Goal: Task Accomplishment & Management: Complete application form

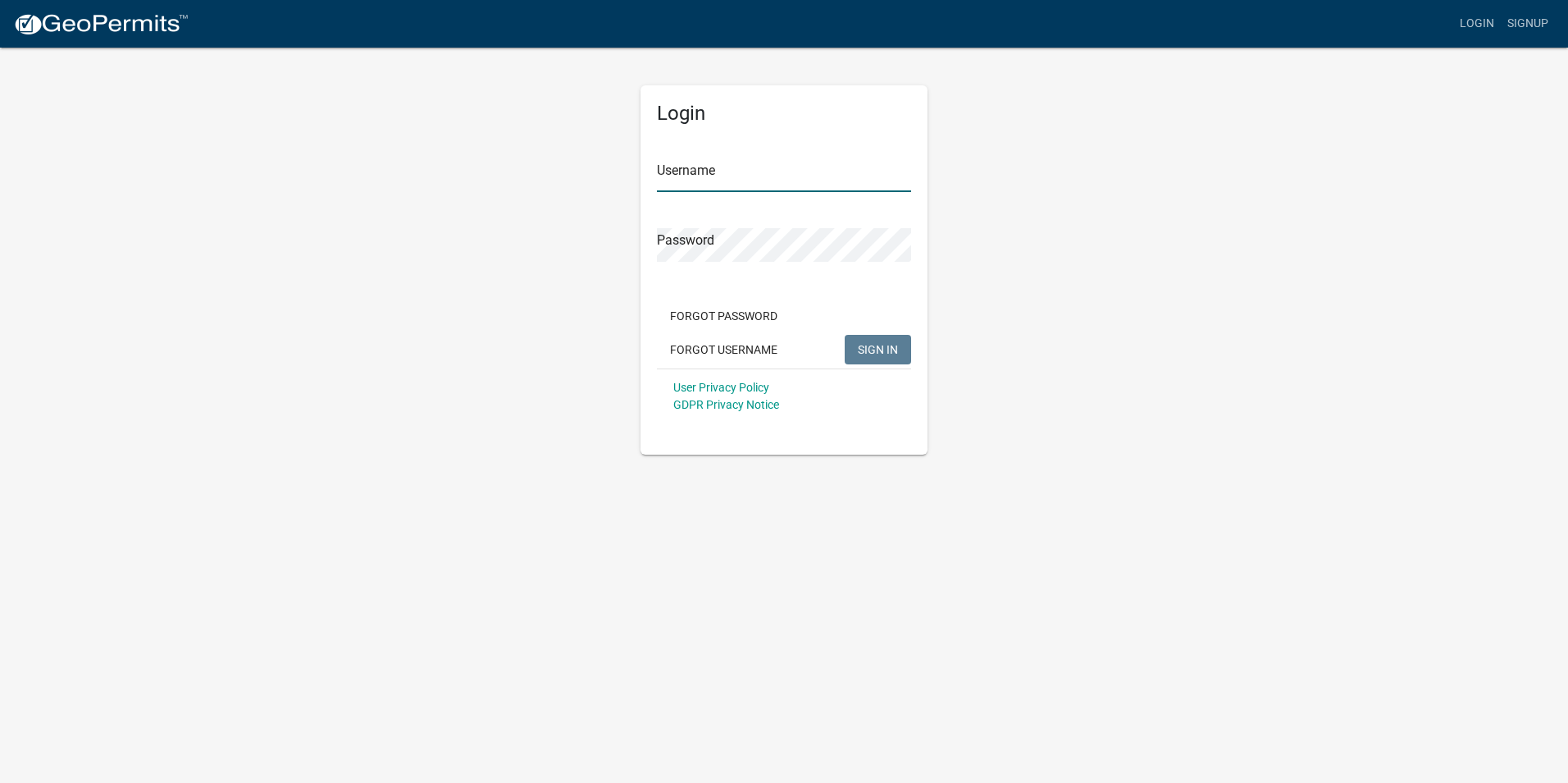
type input "nbarnett"
click at [867, 355] on span "SIGN IN" at bounding box center [878, 348] width 40 height 13
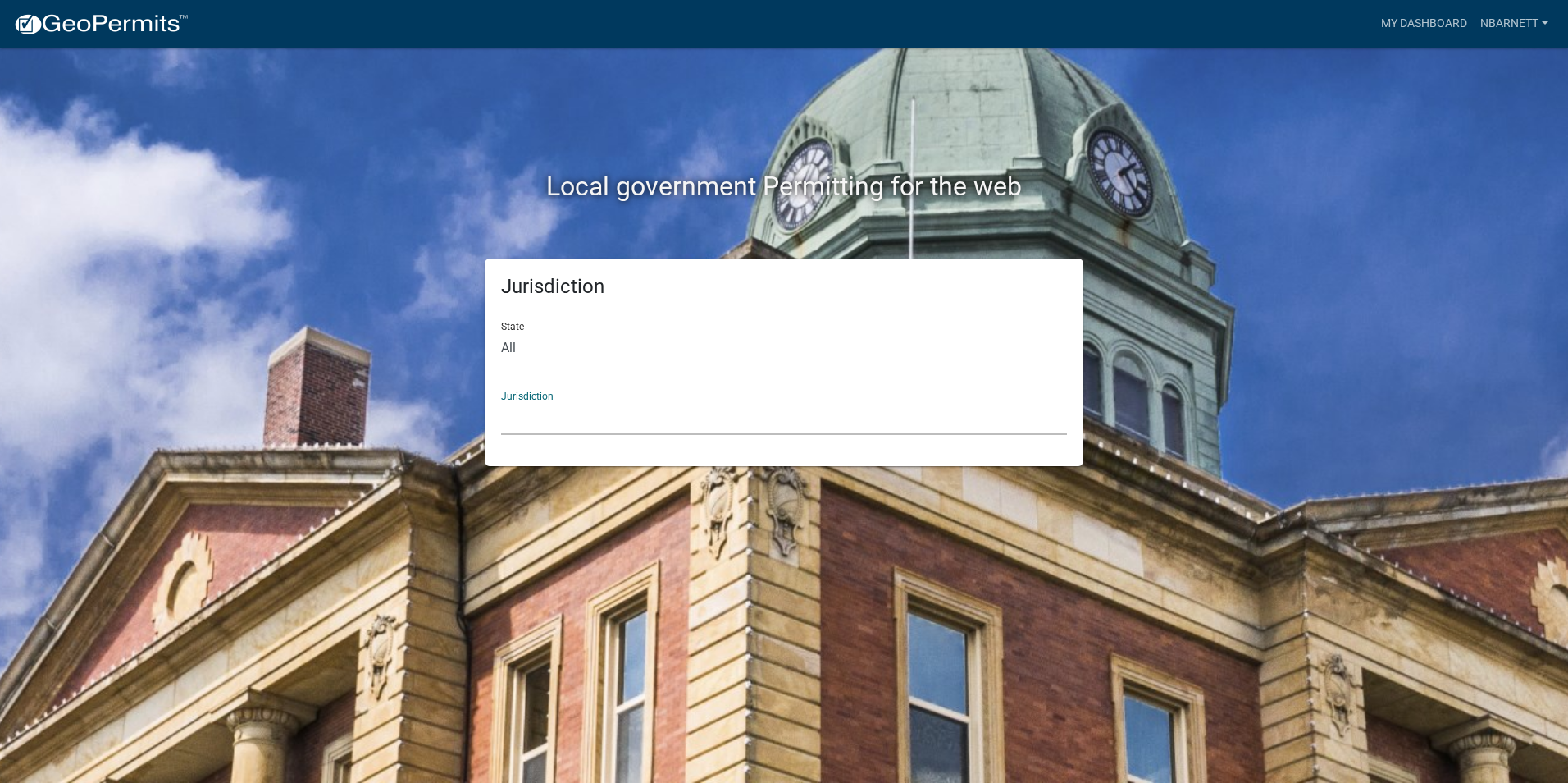
click at [643, 410] on select "[GEOGRAPHIC_DATA], [US_STATE] [GEOGRAPHIC_DATA], [US_STATE][PERSON_NAME][GEOGRA…" at bounding box center [784, 418] width 566 height 34
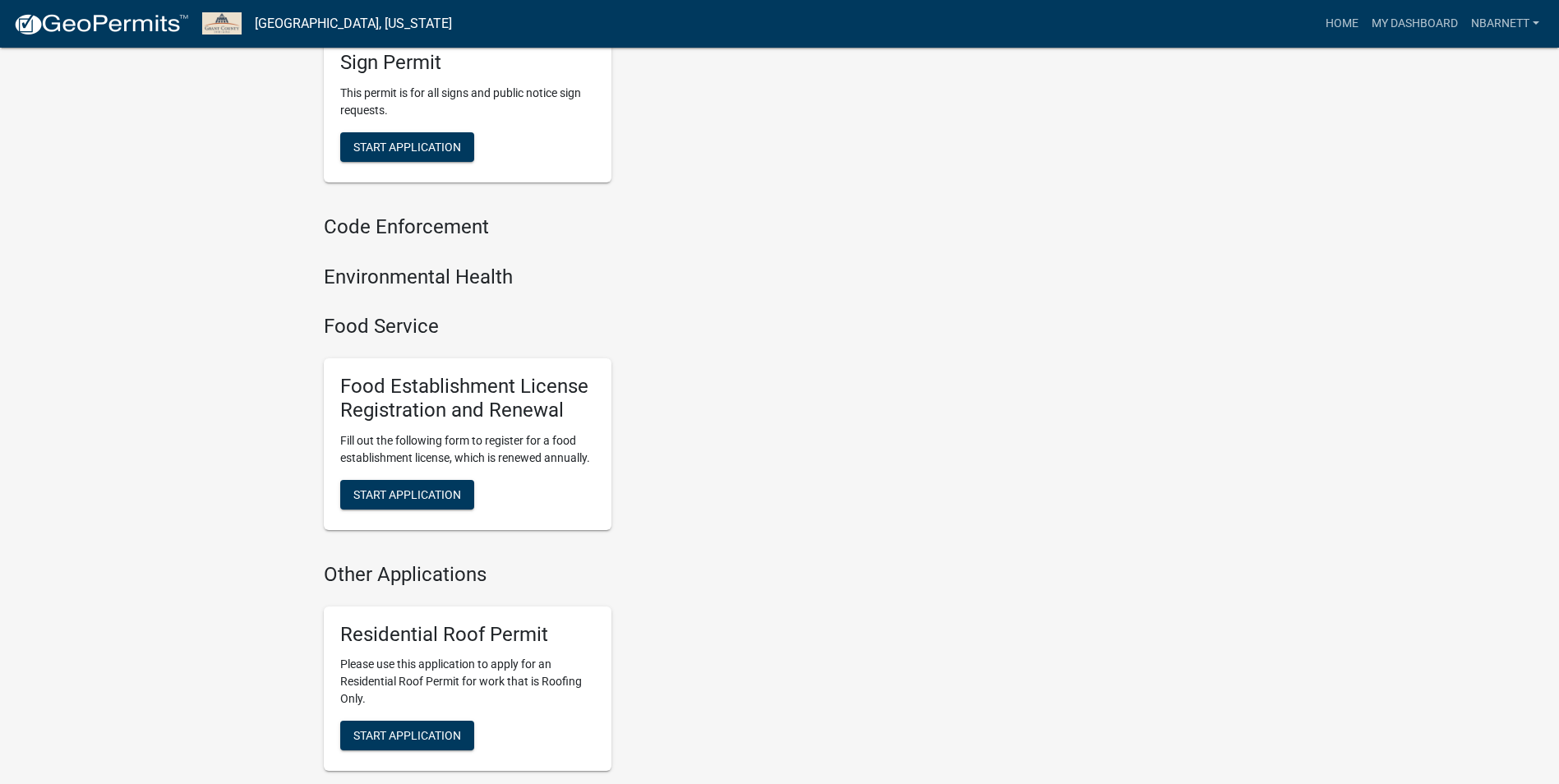
scroll to position [822, 0]
